Goal: Check status: Check status

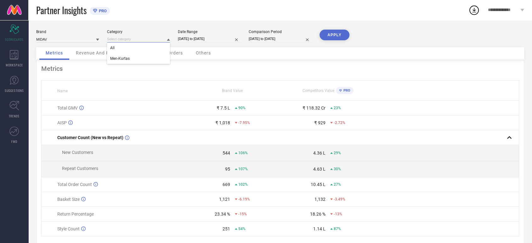
click at [123, 42] on input at bounding box center [138, 39] width 63 height 7
select select "6"
select select "2025"
select select "7"
select select "2025"
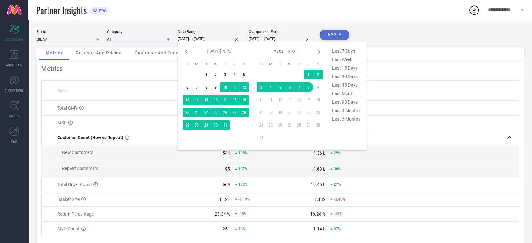
click at [223, 38] on input "[DATE] to [DATE]" at bounding box center [209, 39] width 63 height 7
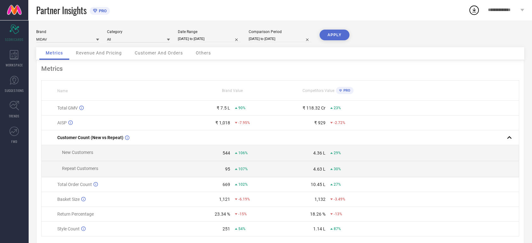
click at [199, 20] on div "Partner Insights PRO" at bounding box center [252, 10] width 432 height 20
click at [223, 38] on input "[DATE] to [DATE]" at bounding box center [209, 39] width 63 height 7
select select "6"
select select "2025"
select select "7"
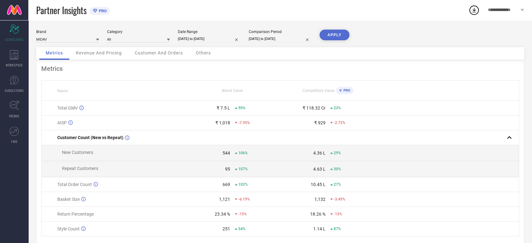
select select "2025"
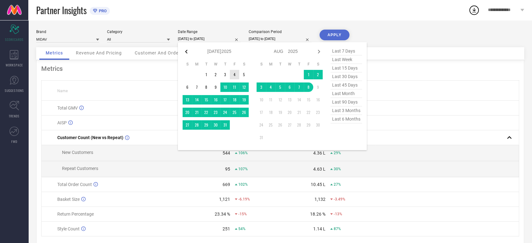
click at [184, 51] on icon at bounding box center [186, 52] width 8 height 8
select select "5"
select select "2025"
select select "6"
select select "2025"
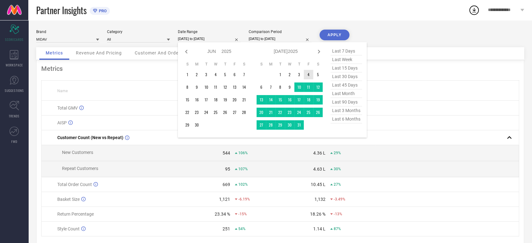
click at [184, 51] on icon at bounding box center [186, 52] width 8 height 8
select select "4"
select select "2025"
select select "5"
select select "2025"
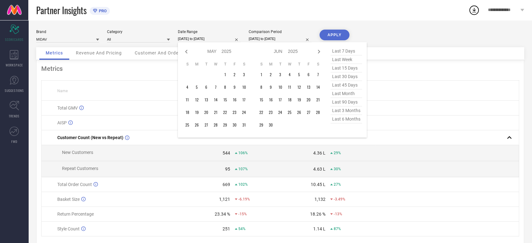
click at [346, 104] on span "last 90 days" at bounding box center [345, 102] width 31 height 8
type input "[DATE] to [DATE]"
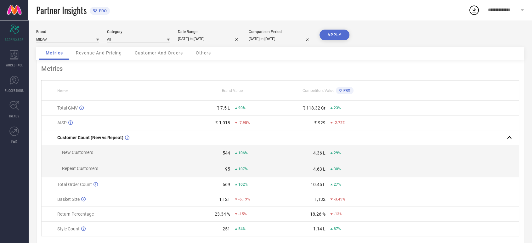
click at [336, 35] on button "APPLY" at bounding box center [334, 35] width 30 height 11
select select "4"
select select "2025"
select select "5"
select select "2025"
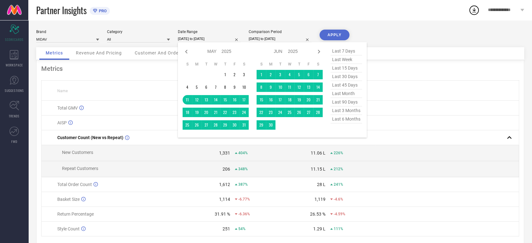
click at [223, 39] on input "[DATE] to [DATE]" at bounding box center [209, 39] width 63 height 7
click at [184, 52] on icon at bounding box center [186, 52] width 8 height 8
select select "3"
select select "2025"
select select "4"
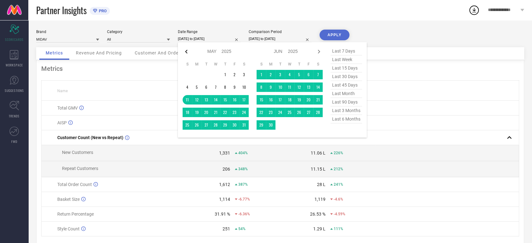
select select "2025"
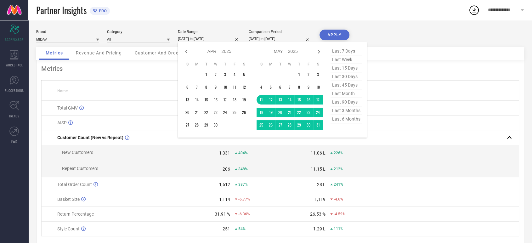
click at [184, 52] on icon at bounding box center [186, 52] width 8 height 8
select select "2"
select select "2025"
select select "3"
select select "2025"
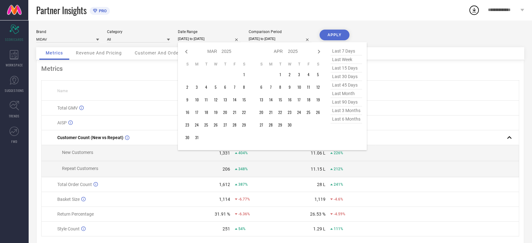
click at [184, 52] on icon at bounding box center [186, 52] width 8 height 8
select select "1"
select select "2025"
select select "2"
select select "2025"
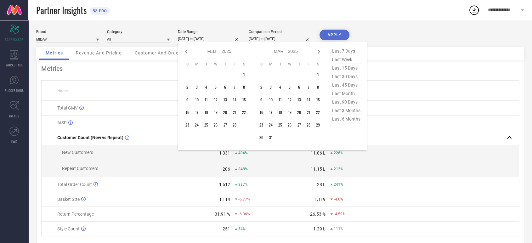
click at [184, 52] on icon at bounding box center [186, 52] width 8 height 8
select select "2025"
select select "1"
select select "2025"
click at [184, 52] on icon at bounding box center [186, 52] width 8 height 8
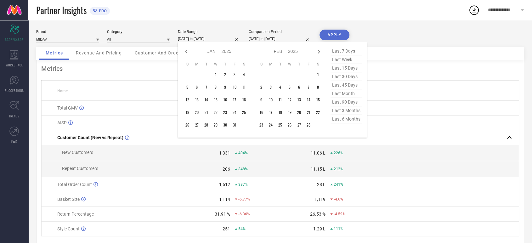
select select "11"
select select "2024"
select select "2025"
click at [184, 52] on icon at bounding box center [186, 52] width 8 height 8
select select "10"
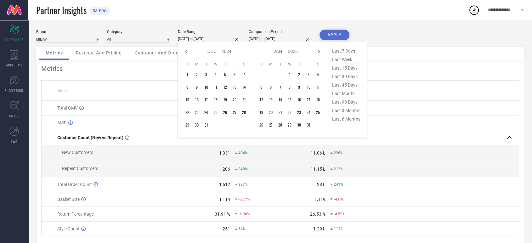
select select "2024"
select select "11"
select select "2024"
click at [184, 52] on icon at bounding box center [186, 52] width 8 height 8
select select "9"
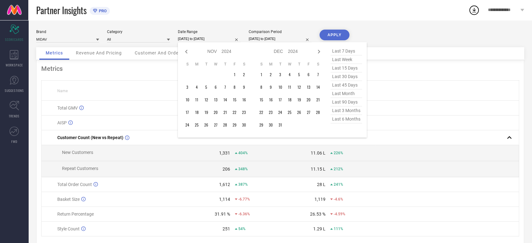
select select "2024"
select select "10"
select select "2024"
click at [184, 52] on icon at bounding box center [186, 52] width 8 height 8
select select "8"
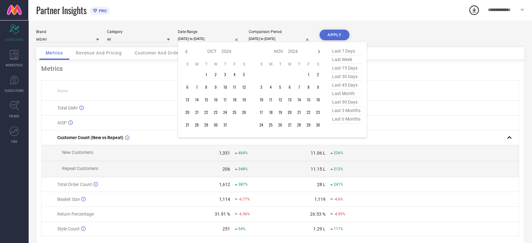
select select "2024"
select select "9"
select select "2024"
click at [184, 52] on icon at bounding box center [186, 52] width 8 height 8
select select "7"
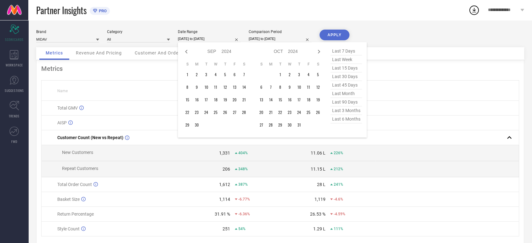
select select "2024"
select select "8"
select select "2024"
click at [184, 52] on icon at bounding box center [186, 52] width 8 height 8
select select "6"
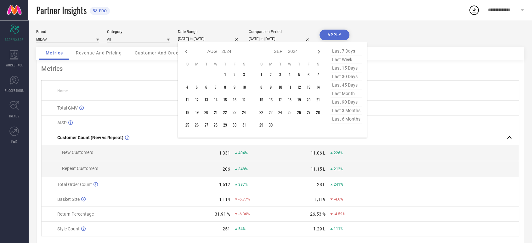
select select "2024"
select select "7"
select select "2024"
click at [184, 52] on icon at bounding box center [186, 52] width 8 height 8
select select "5"
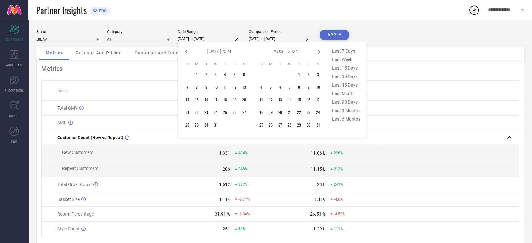
select select "2024"
select select "6"
select select "2024"
click at [184, 52] on icon at bounding box center [186, 52] width 8 height 8
select select "4"
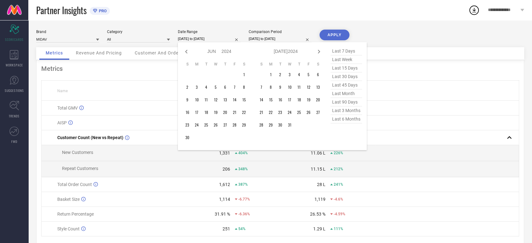
select select "2024"
select select "5"
select select "2024"
click at [184, 52] on icon at bounding box center [186, 52] width 8 height 8
select select "3"
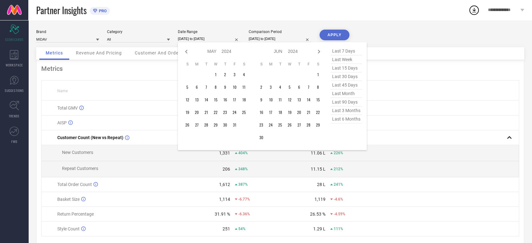
select select "2024"
select select "4"
select select "2024"
type input "After [DATE]"
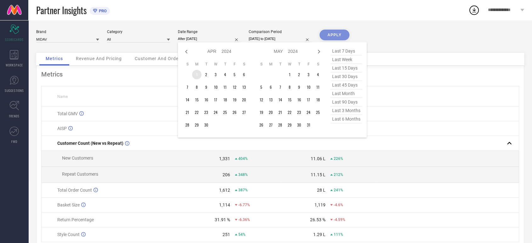
click at [198, 74] on td "1" at bounding box center [196, 74] width 9 height 9
click at [319, 51] on icon at bounding box center [319, 52] width 2 height 4
select select "4"
select select "2024"
select select "5"
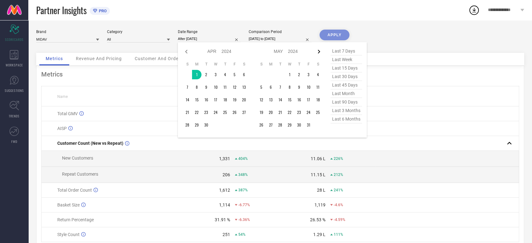
select select "2024"
click at [319, 51] on icon at bounding box center [319, 52] width 2 height 4
select select "5"
select select "2024"
select select "6"
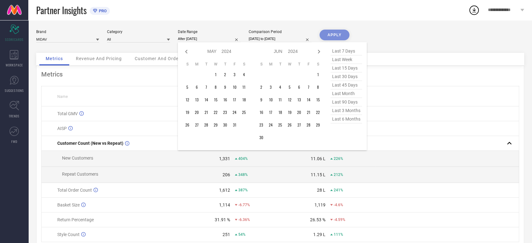
select select "2024"
click at [319, 51] on icon at bounding box center [319, 52] width 2 height 4
select select "6"
select select "2024"
select select "7"
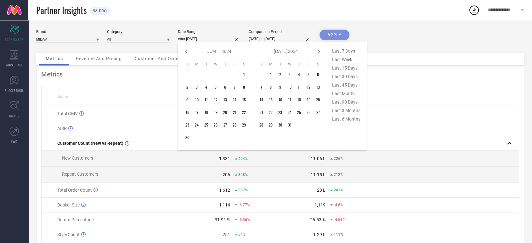
select select "2024"
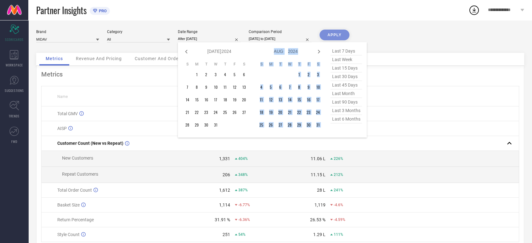
click at [319, 51] on icon at bounding box center [319, 52] width 2 height 4
select select "7"
select select "2024"
select select "8"
select select "2024"
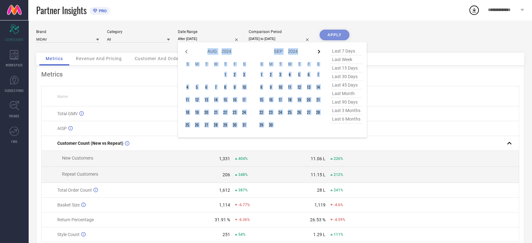
click at [318, 51] on icon at bounding box center [319, 52] width 8 height 8
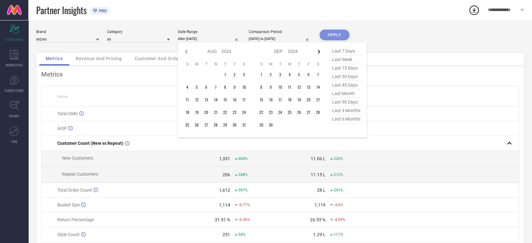
select select "8"
select select "2024"
select select "9"
select select "2024"
click at [318, 51] on icon at bounding box center [319, 52] width 8 height 8
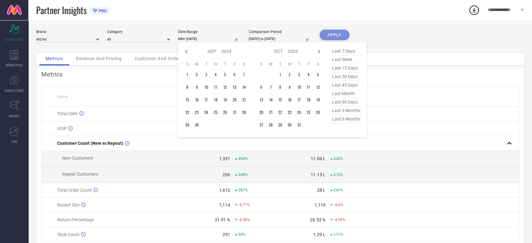
select select "9"
select select "2024"
select select "10"
select select "2024"
click at [318, 51] on icon at bounding box center [319, 52] width 8 height 8
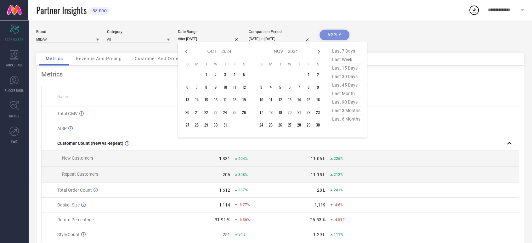
select select "10"
select select "2024"
select select "11"
select select "2024"
click at [318, 51] on icon at bounding box center [319, 52] width 8 height 8
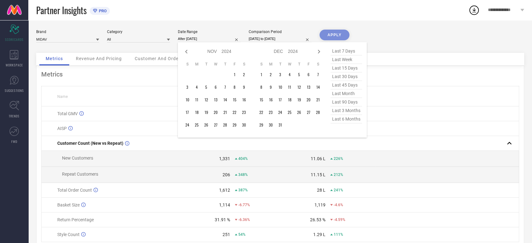
select select "11"
select select "2024"
select select "2025"
click at [318, 51] on icon at bounding box center [319, 52] width 8 height 8
select select "2025"
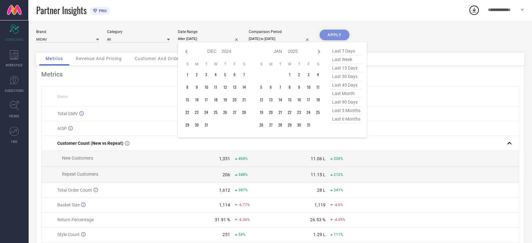
select select "1"
select select "2025"
click at [318, 51] on icon at bounding box center [319, 52] width 8 height 8
select select "1"
select select "2025"
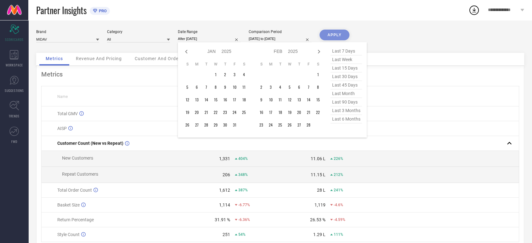
select select "2"
select select "2025"
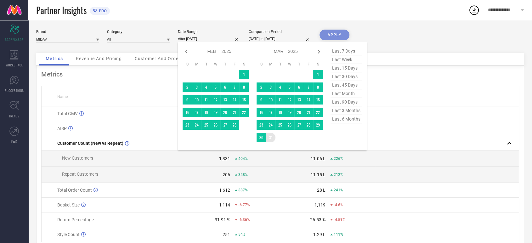
type input "[DATE] to [DATE]"
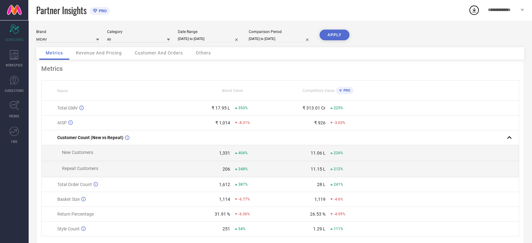
click at [332, 35] on button "APPLY" at bounding box center [334, 35] width 30 height 11
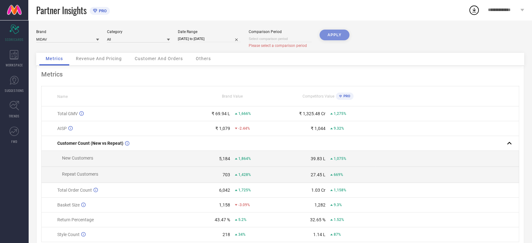
select select "7"
select select "2025"
select select "8"
select select "2025"
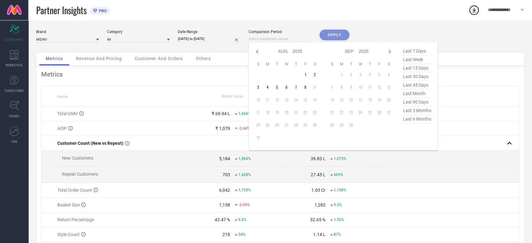
click at [295, 39] on input at bounding box center [280, 39] width 63 height 7
click at [255, 52] on icon at bounding box center [257, 52] width 8 height 8
select select "6"
select select "2025"
select select "7"
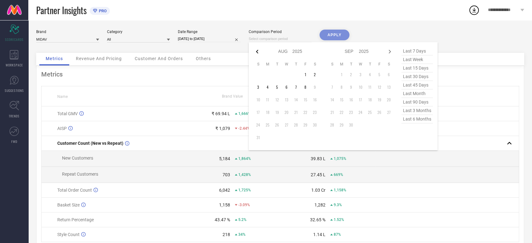
select select "2025"
click at [255, 52] on icon at bounding box center [257, 52] width 8 height 8
select select "5"
select select "2025"
select select "6"
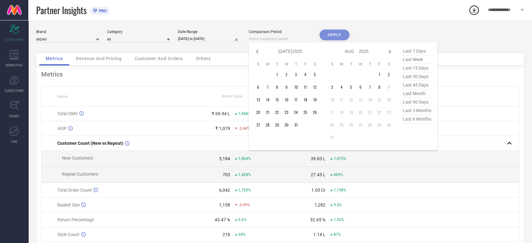
select select "2025"
click at [255, 52] on icon at bounding box center [257, 52] width 8 height 8
select select "4"
select select "2025"
select select "5"
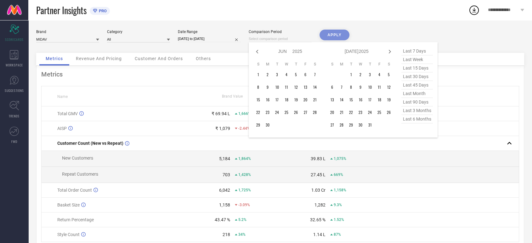
select select "2025"
click at [255, 52] on icon at bounding box center [257, 52] width 8 height 8
select select "3"
select select "2025"
select select "4"
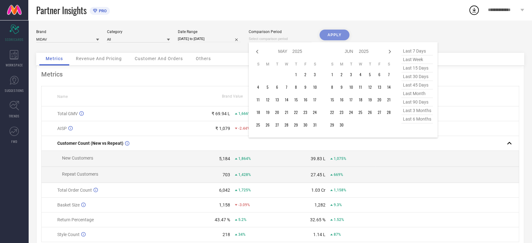
select select "2025"
type input "After [DATE]"
click at [277, 75] on td "1" at bounding box center [276, 74] width 9 height 9
click at [390, 52] on icon at bounding box center [390, 52] width 8 height 8
select select "4"
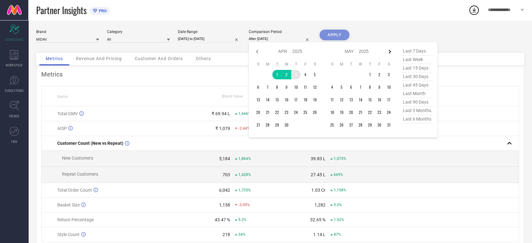
select select "2025"
select select "5"
select select "2025"
click at [390, 52] on icon at bounding box center [390, 52] width 8 height 8
select select "5"
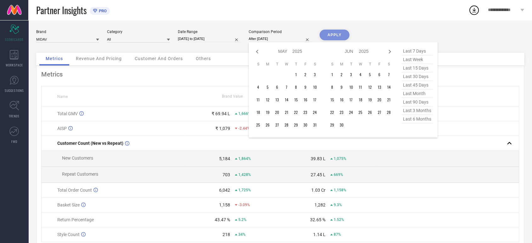
select select "2025"
select select "6"
select select "2025"
click at [390, 52] on icon at bounding box center [390, 52] width 8 height 8
select select "6"
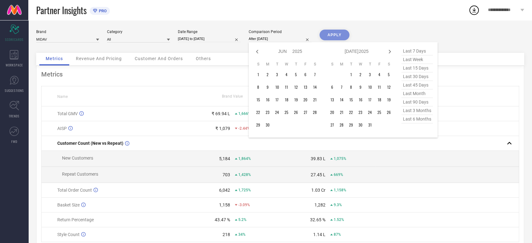
select select "2025"
select select "7"
select select "2025"
click at [390, 52] on icon at bounding box center [390, 52] width 8 height 8
select select "7"
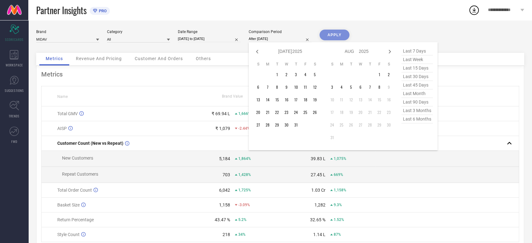
select select "2025"
select select "8"
select select "2025"
type input "[DATE] to [DATE]"
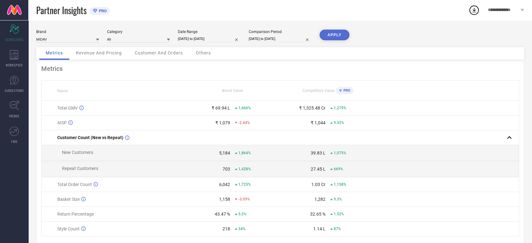
click at [332, 35] on button "APPLY" at bounding box center [334, 35] width 30 height 11
click at [103, 53] on span "Revenue And Pricing" at bounding box center [99, 52] width 46 height 5
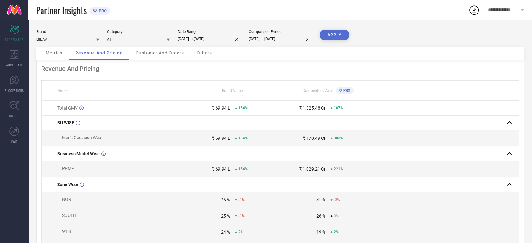
click at [164, 50] on div "Customer And Orders" at bounding box center [159, 53] width 61 height 13
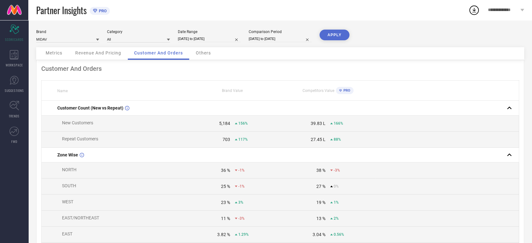
click at [204, 53] on span "Others" at bounding box center [203, 52] width 15 height 5
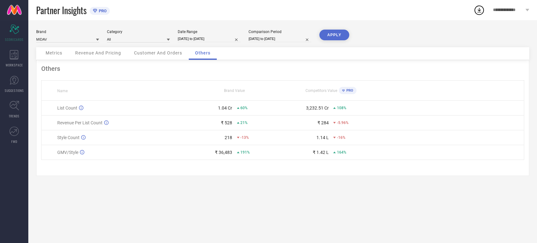
click at [55, 52] on span "Metrics" at bounding box center [54, 52] width 17 height 5
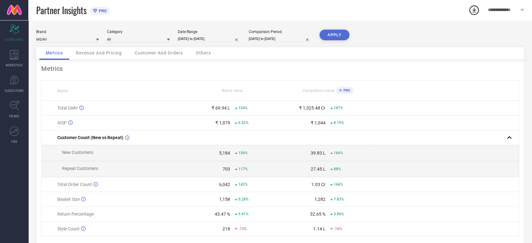
click at [519, 11] on div "**********" at bounding box center [506, 10] width 52 height 20
click at [390, 18] on div "Partner Insights PRO" at bounding box center [252, 10] width 432 height 20
click at [10, 60] on div "WORKSPACE" at bounding box center [14, 58] width 28 height 25
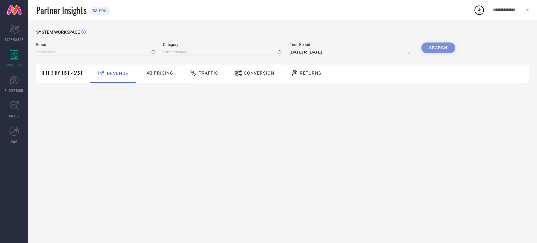
type input "MIDAV"
type input "All"
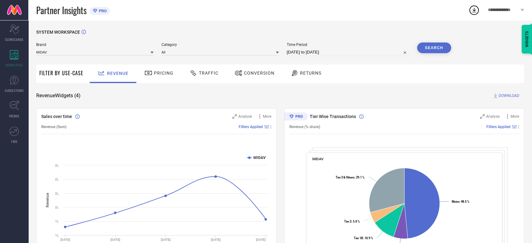
click at [159, 72] on span "Pricing" at bounding box center [164, 72] width 20 height 5
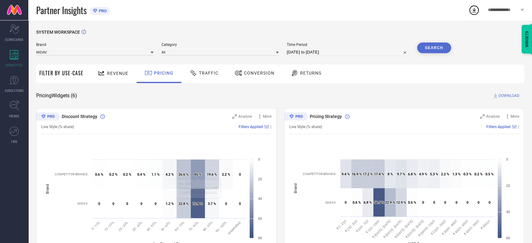
click at [206, 74] on span "Traffic" at bounding box center [209, 72] width 20 height 5
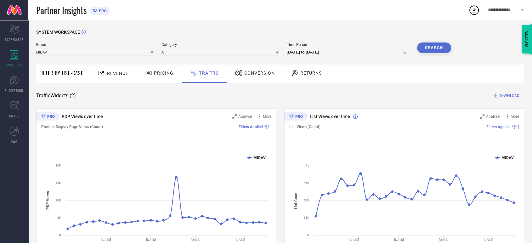
scroll to position [32, 0]
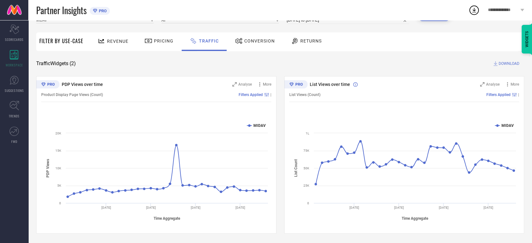
click at [249, 43] on span "Conversion" at bounding box center [259, 40] width 31 height 5
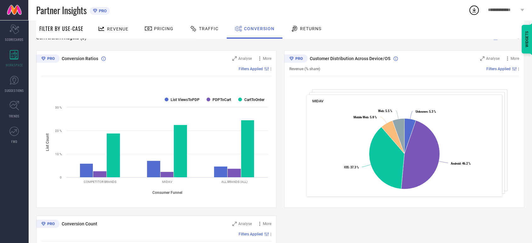
scroll to position [0, 0]
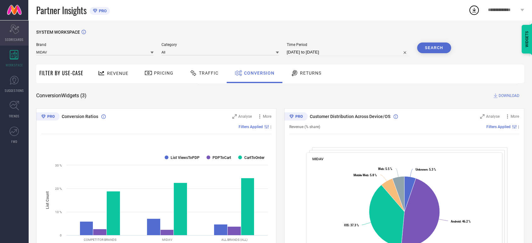
click at [9, 31] on icon "Scorecard" at bounding box center [14, 29] width 10 height 9
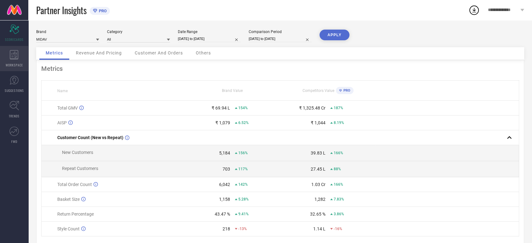
click at [14, 55] on icon at bounding box center [14, 54] width 9 height 9
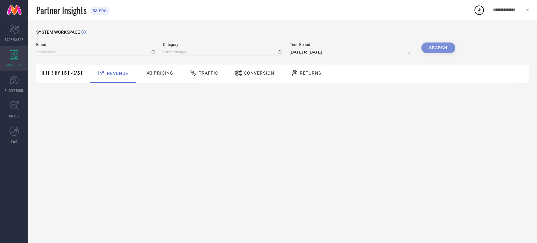
type input "MIDAV"
type input "All"
